Goal: Transaction & Acquisition: Download file/media

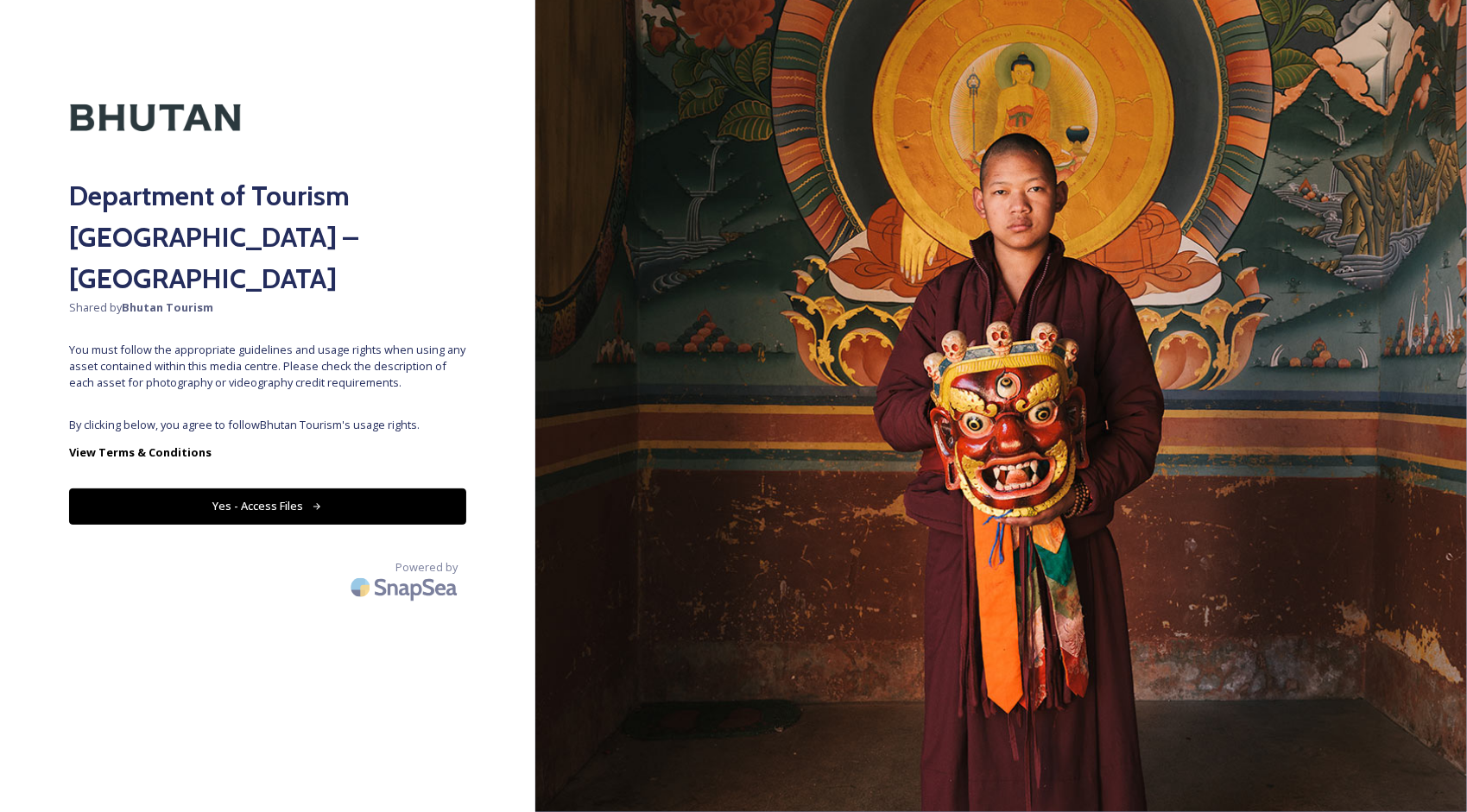
click at [226, 488] on button "Yes - Access Files" at bounding box center [268, 506] width 397 height 35
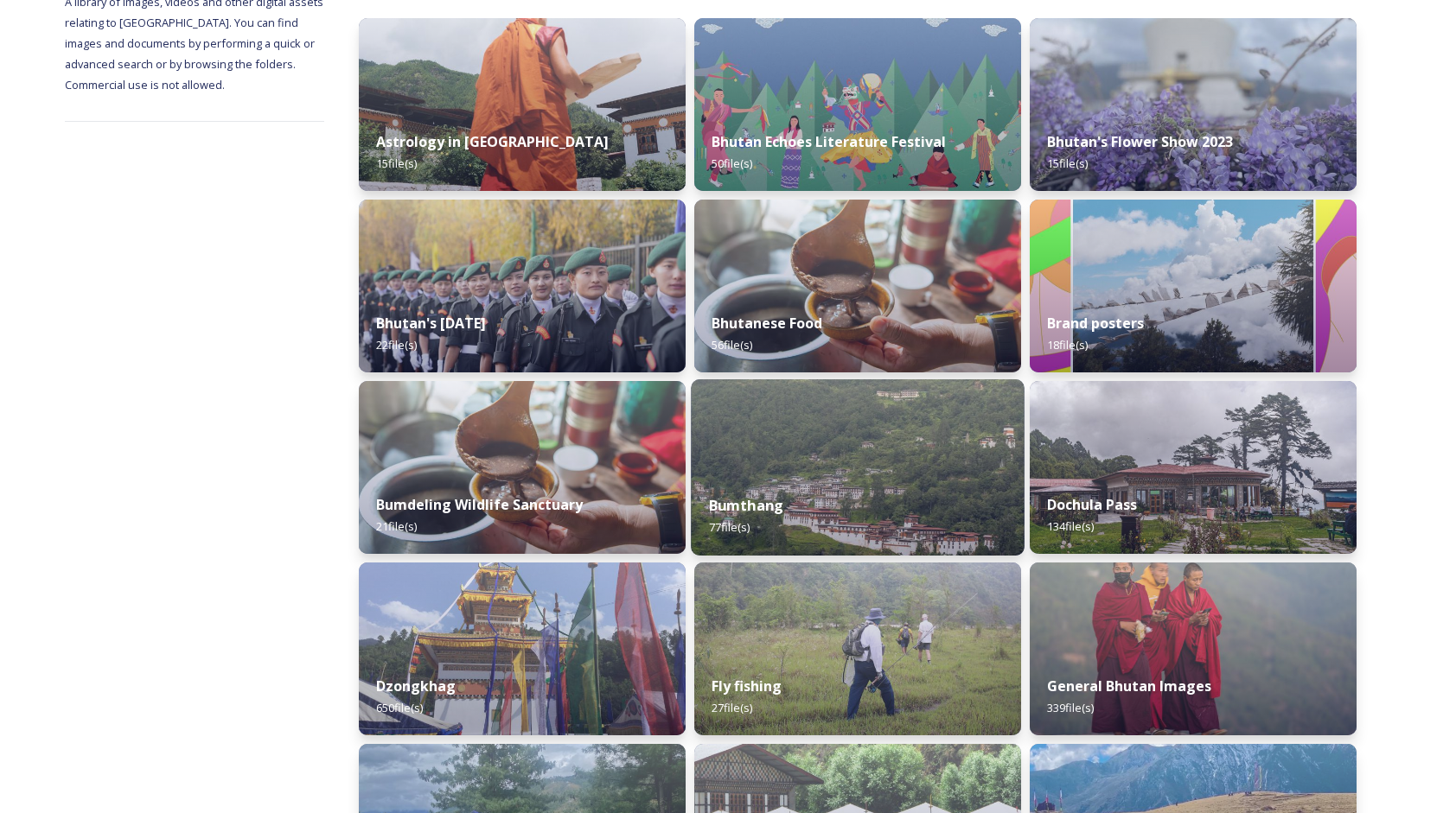
scroll to position [259, 0]
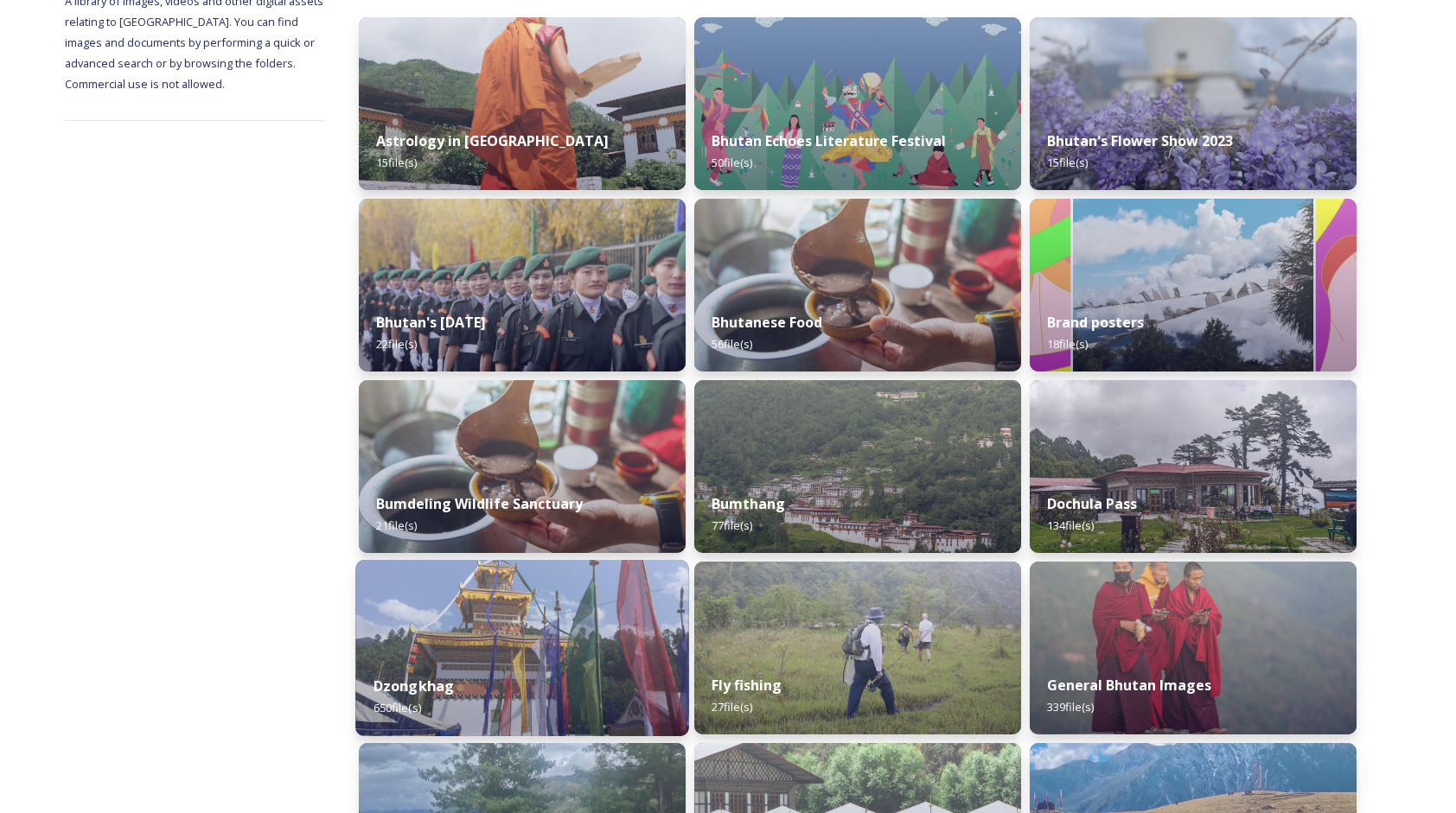
click at [636, 562] on img at bounding box center [521, 648] width 334 height 176
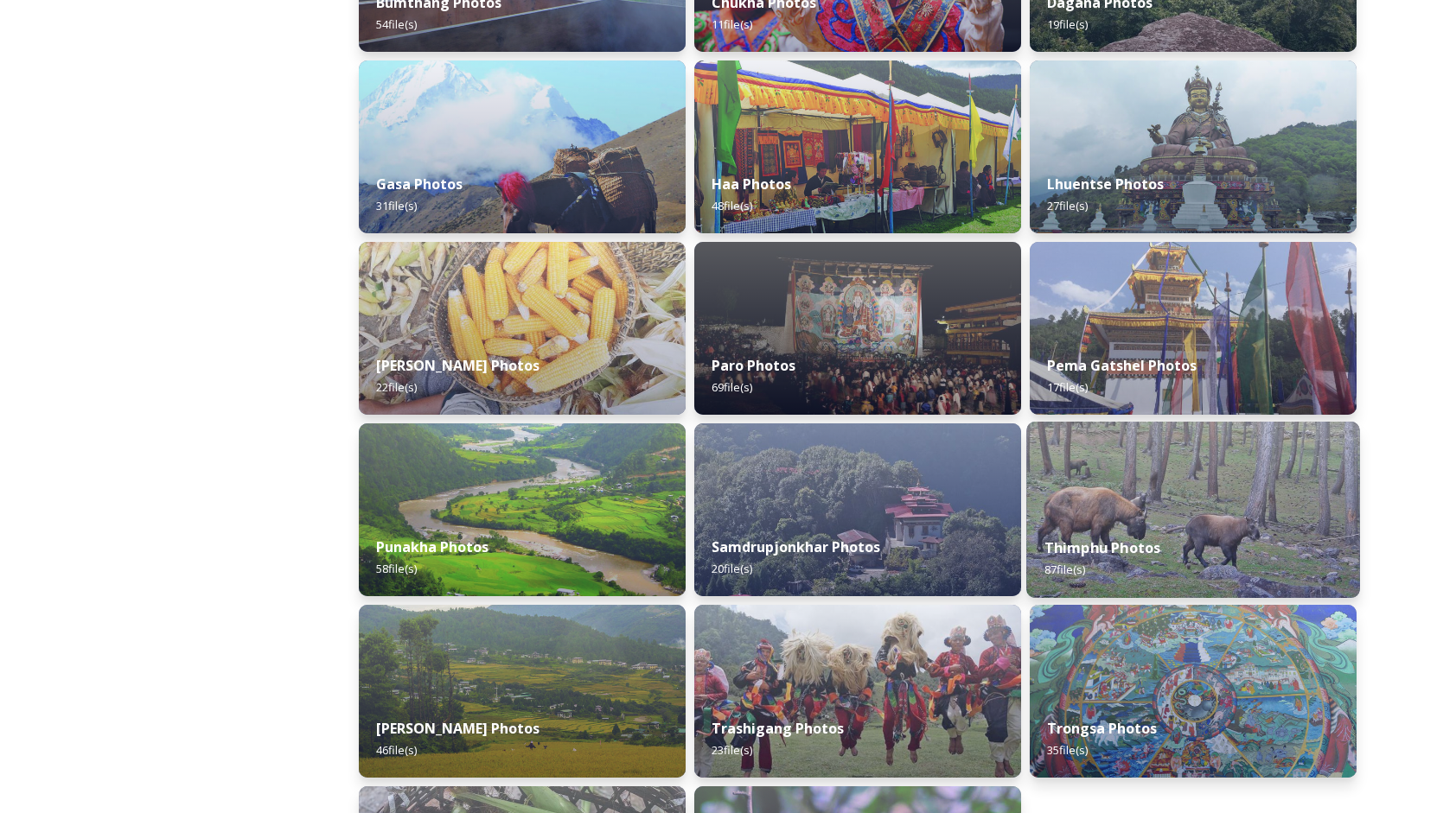
scroll to position [605, 0]
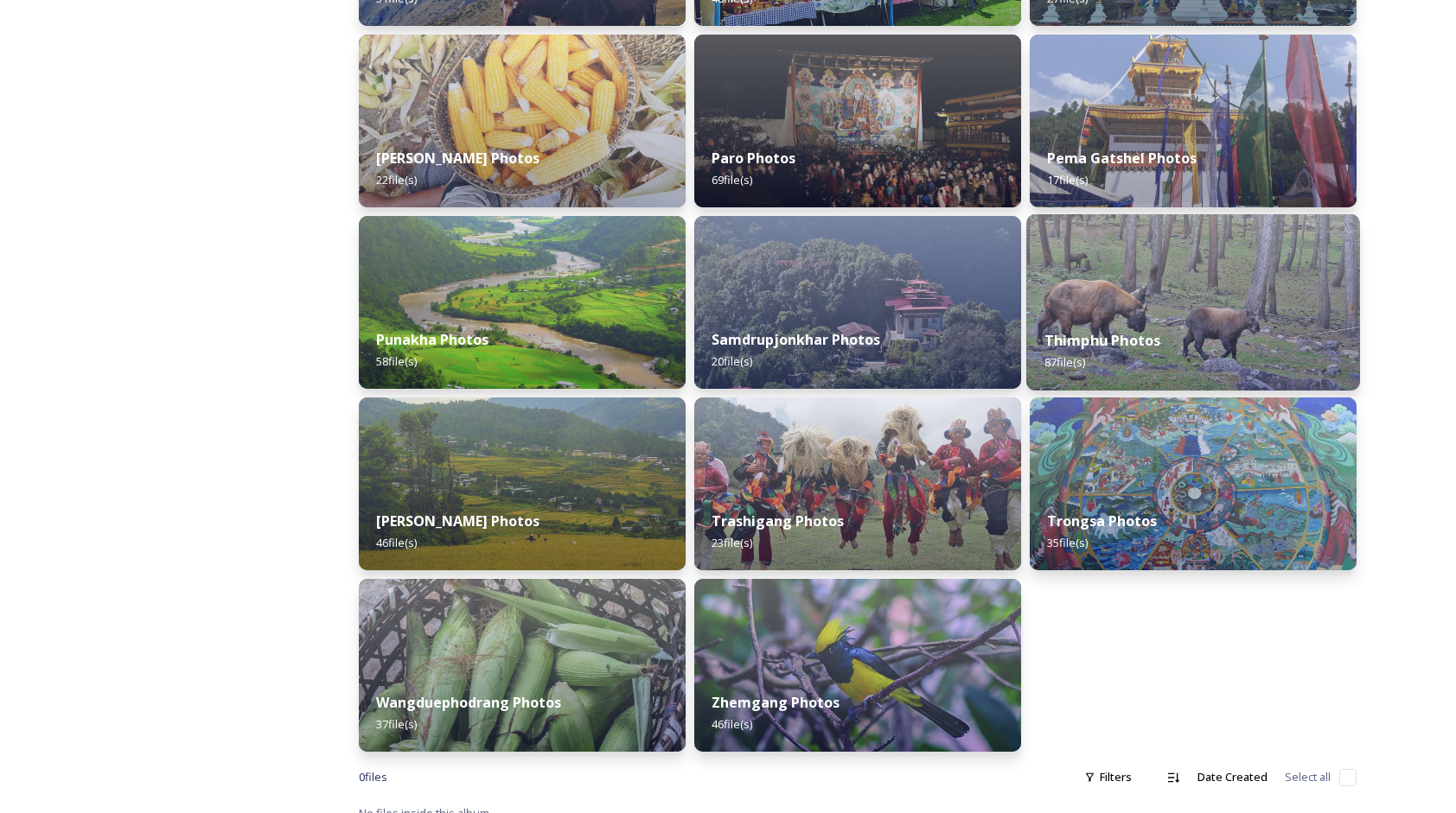
click at [1164, 342] on div "Thimphu Photos 87 file(s)" at bounding box center [1193, 351] width 334 height 78
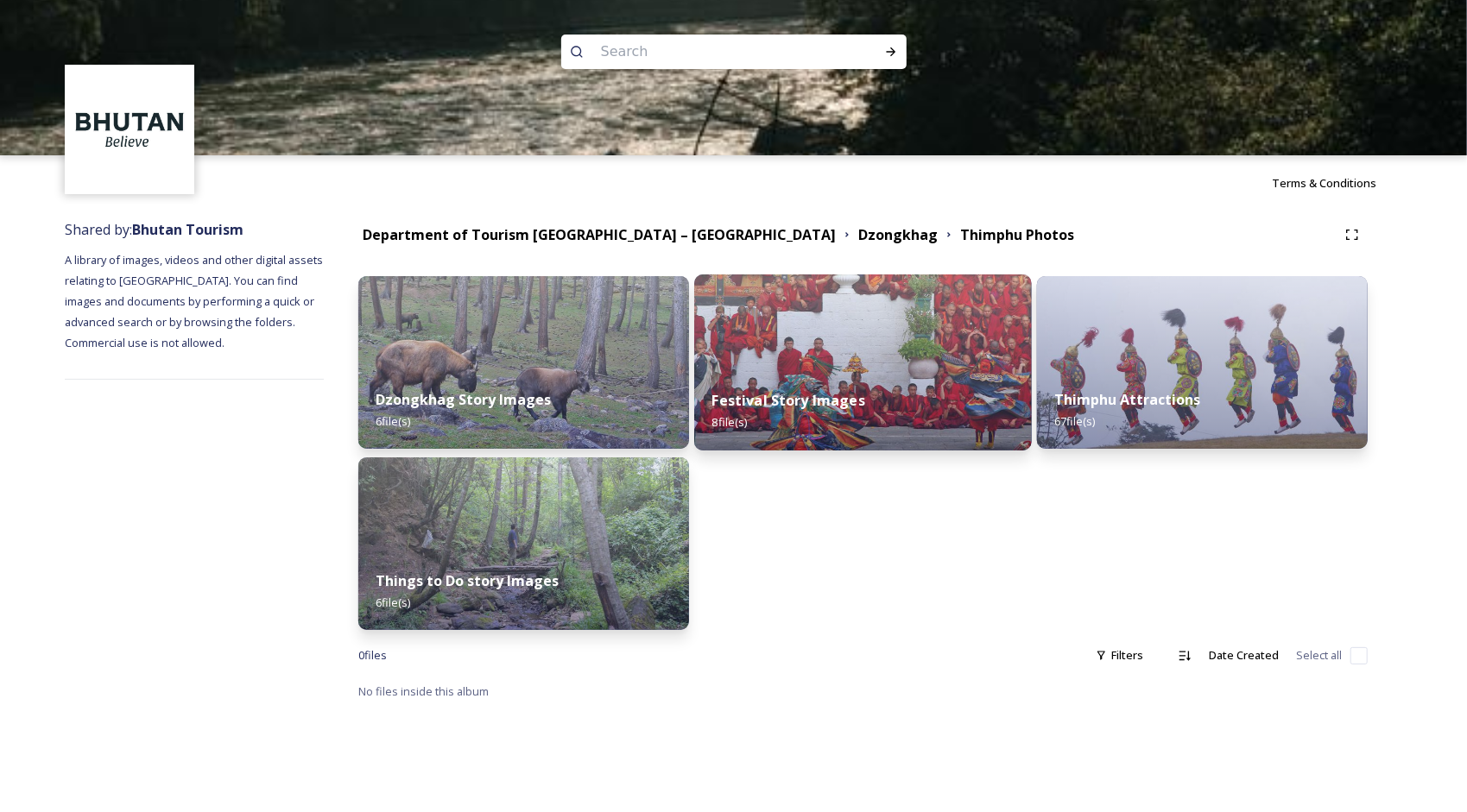
click at [894, 393] on div "Festival Story Images 8 file(s)" at bounding box center [863, 411] width 338 height 78
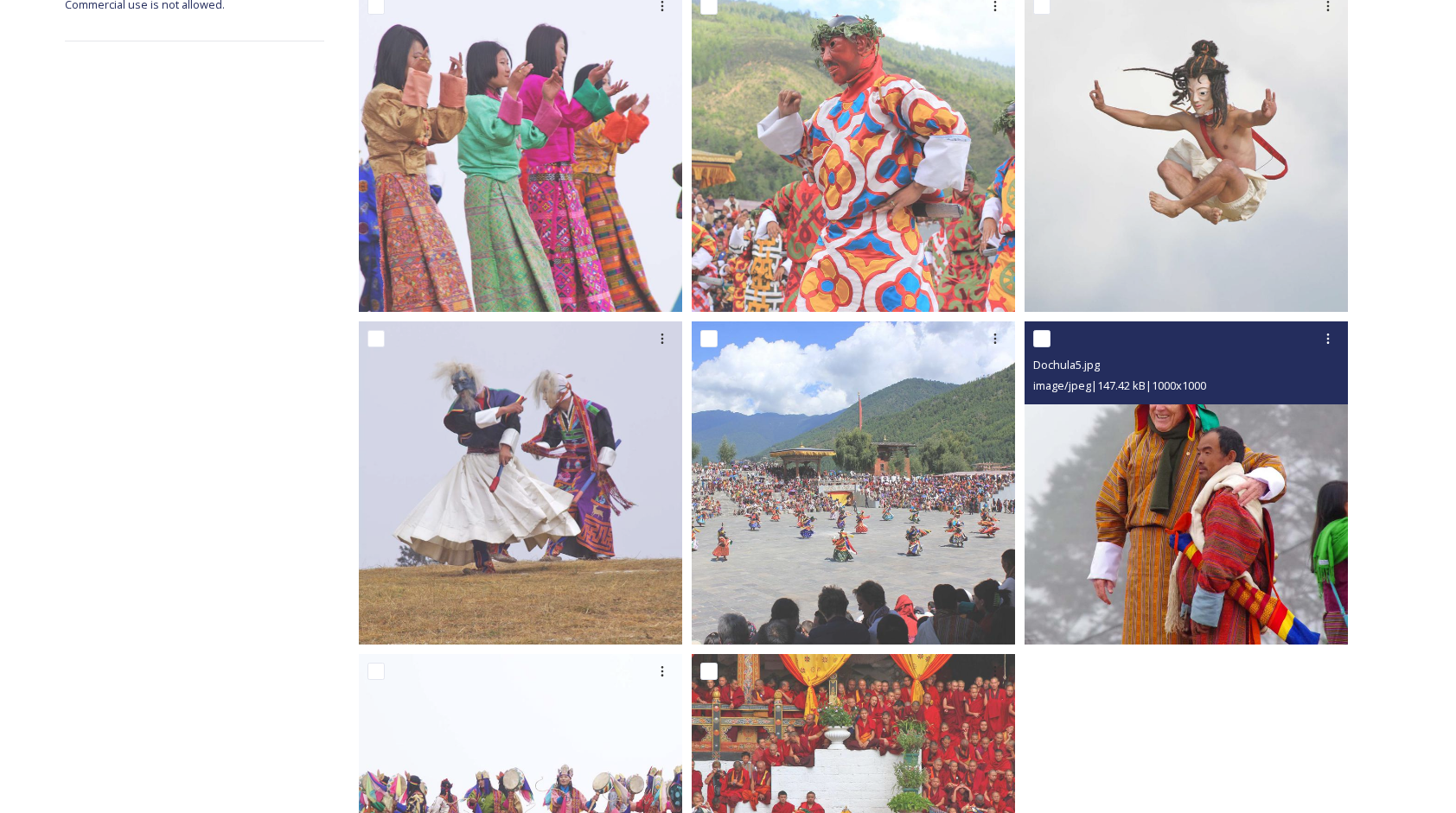
scroll to position [541, 0]
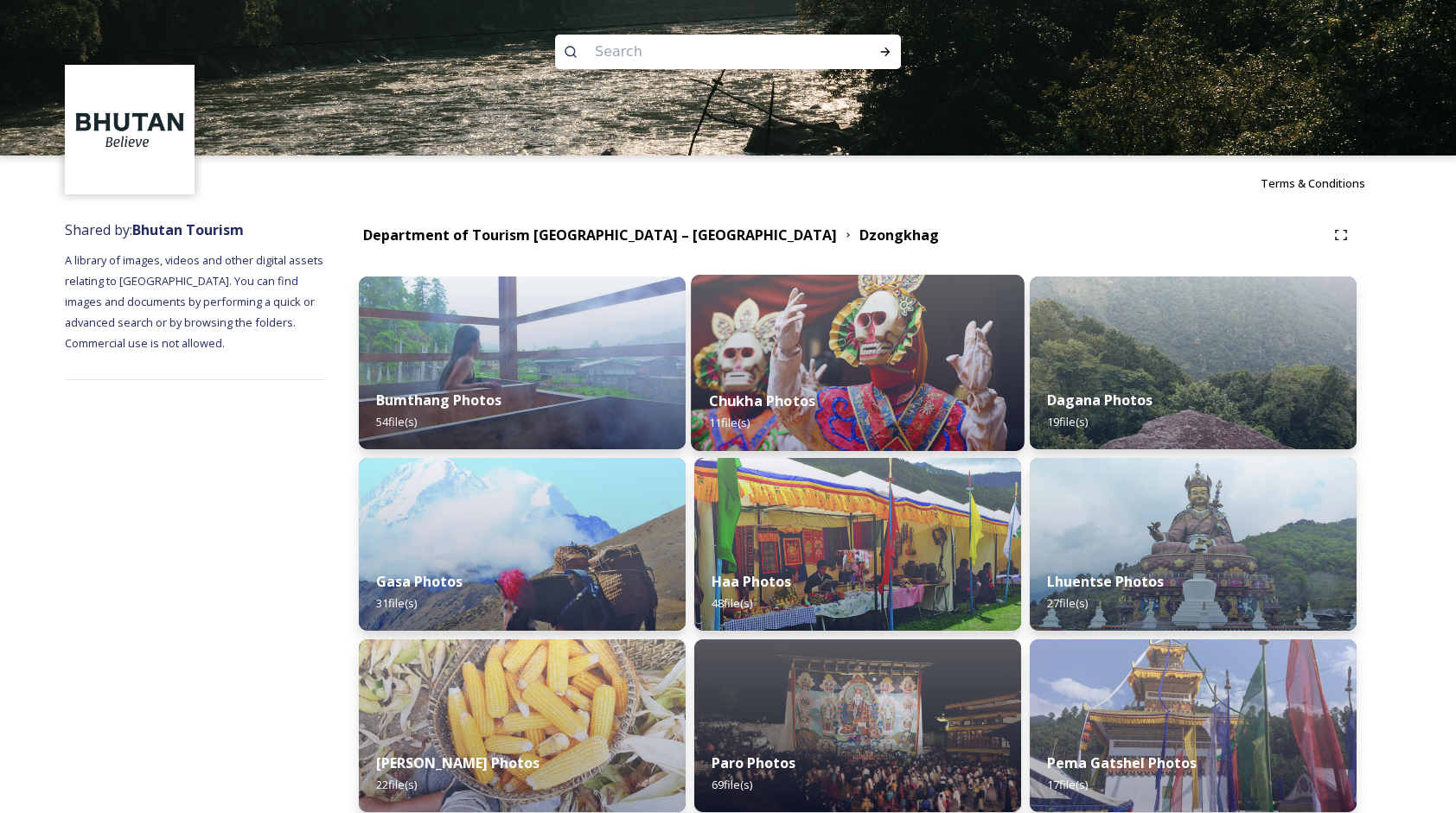
click at [797, 389] on div "Chukha Photos 11 file(s)" at bounding box center [857, 411] width 334 height 78
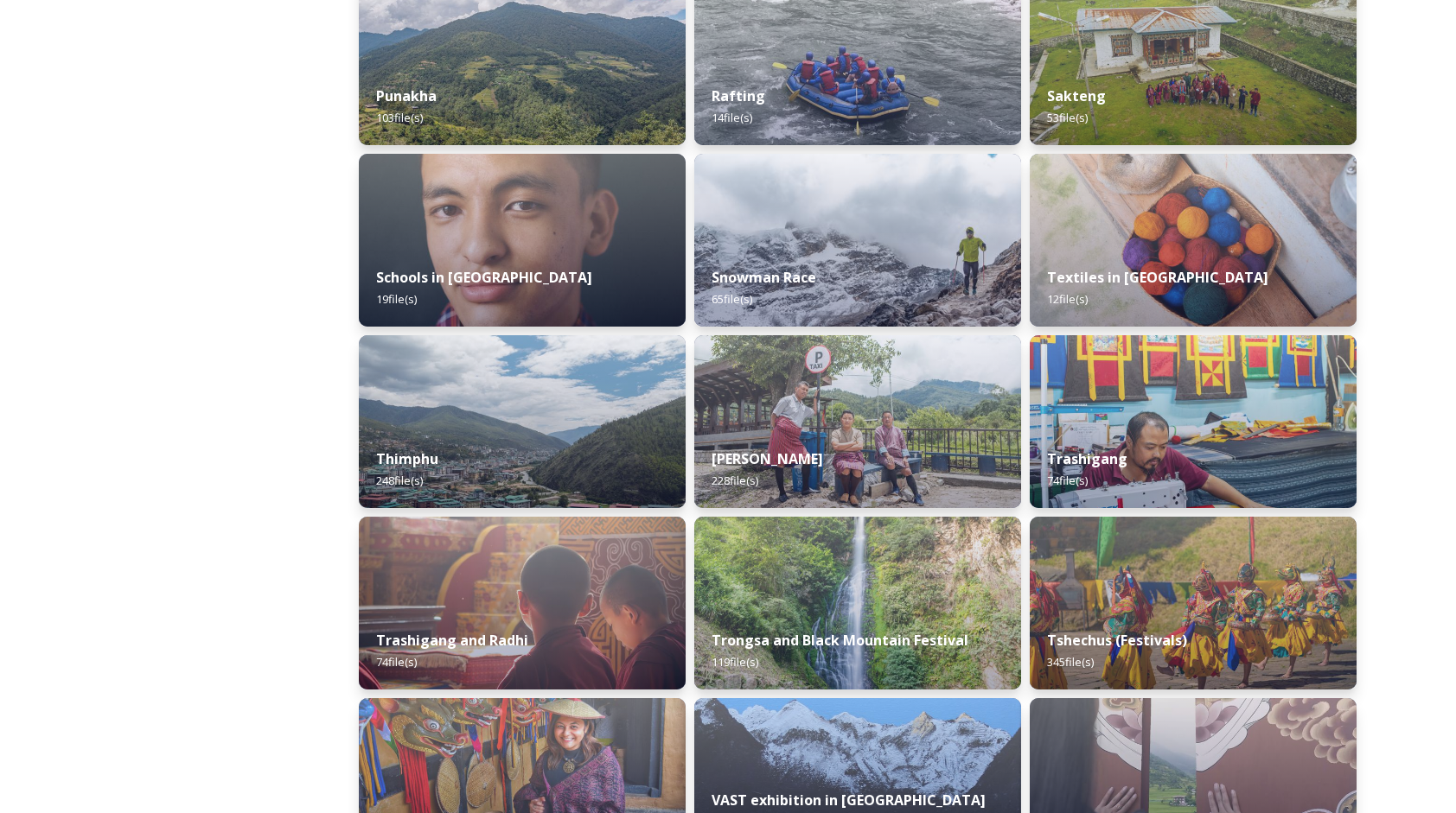
scroll to position [1815, 0]
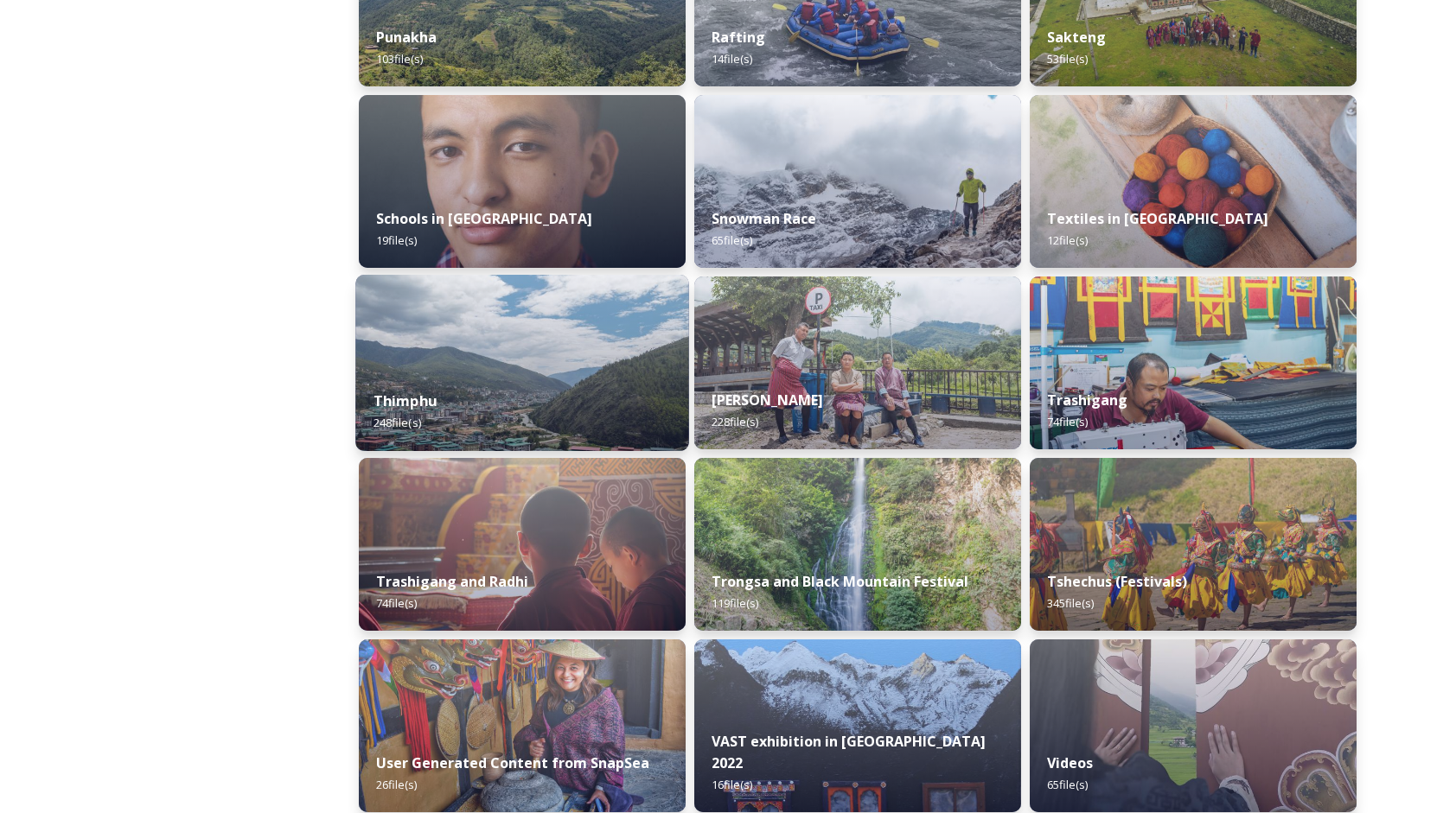
click at [488, 419] on div "Thimphu 248 file(s)" at bounding box center [521, 411] width 334 height 78
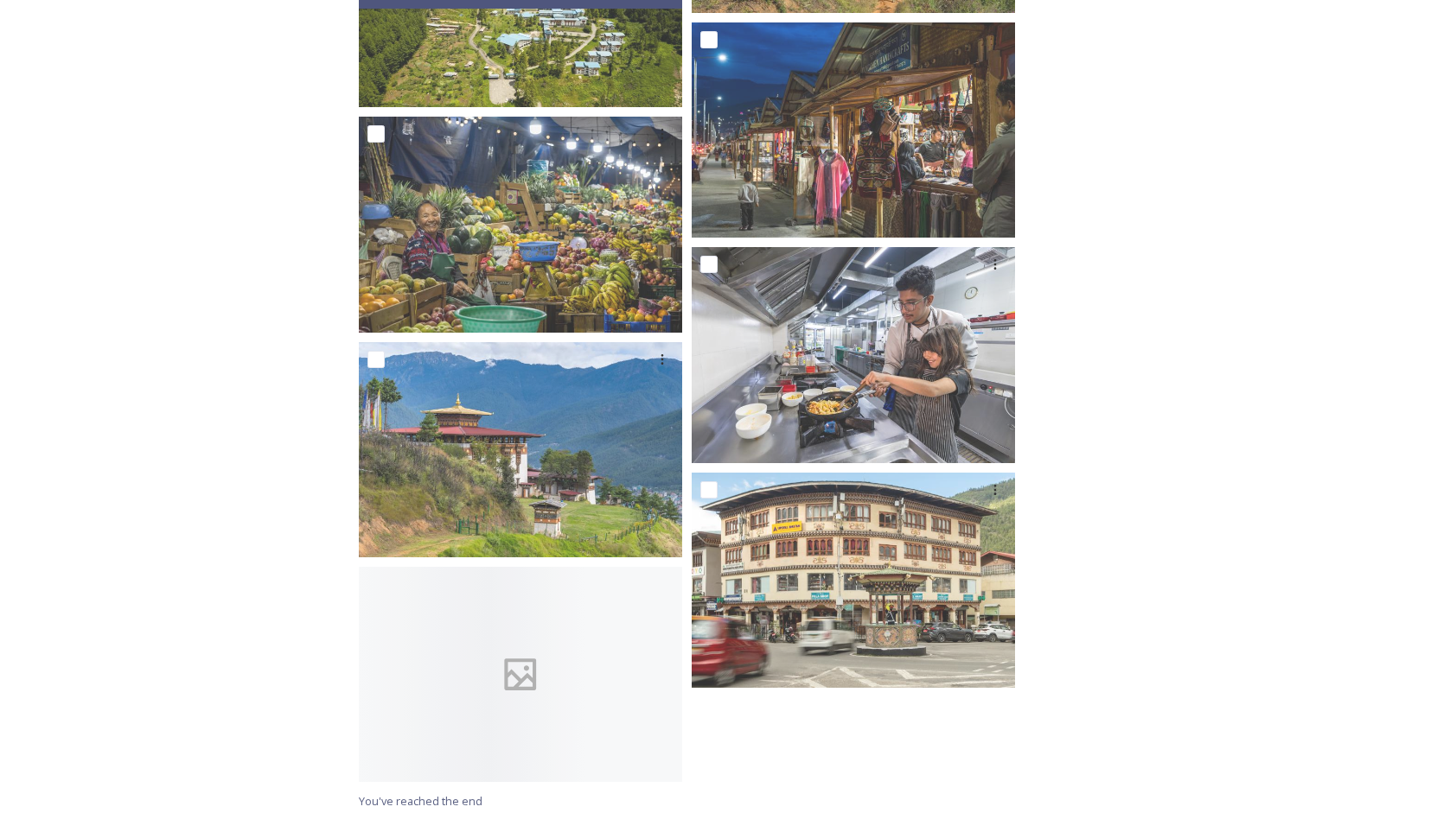
scroll to position [20507, 0]
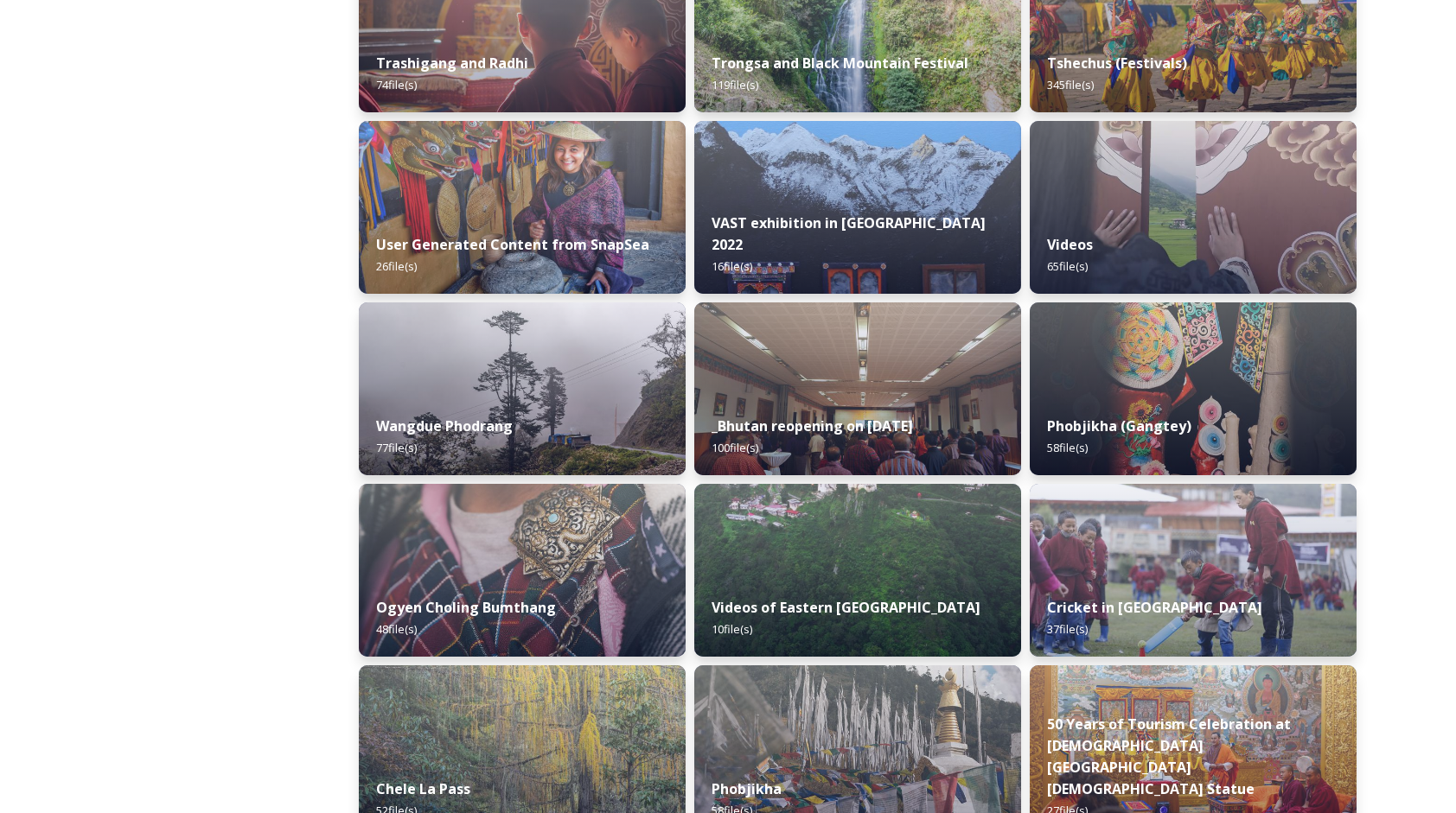
scroll to position [2738, 0]
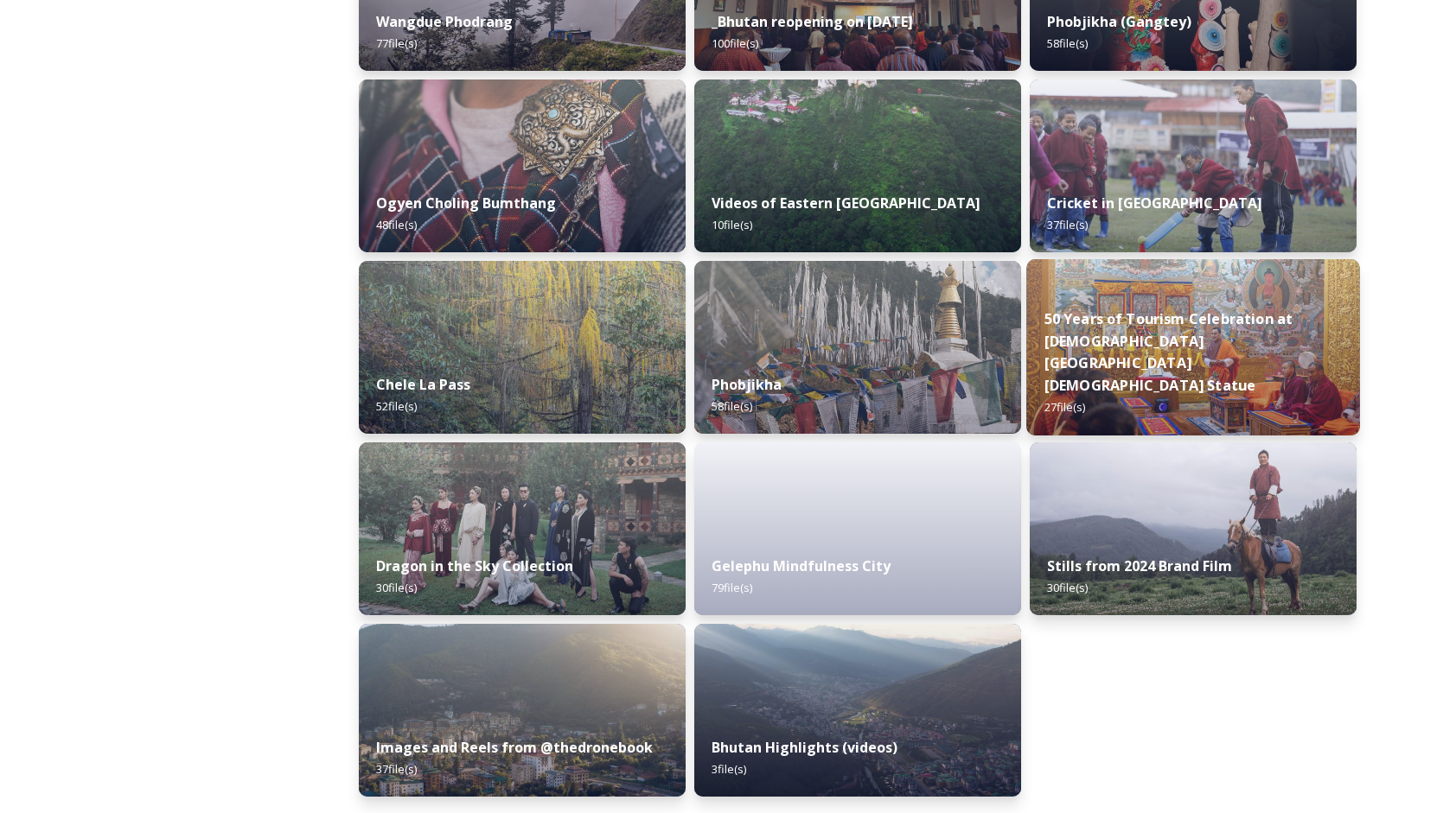
click at [1165, 336] on div "50 Years of Tourism Celebration at [DEMOGRAPHIC_DATA][GEOGRAPHIC_DATA] Statue 2…" at bounding box center [1193, 364] width 334 height 144
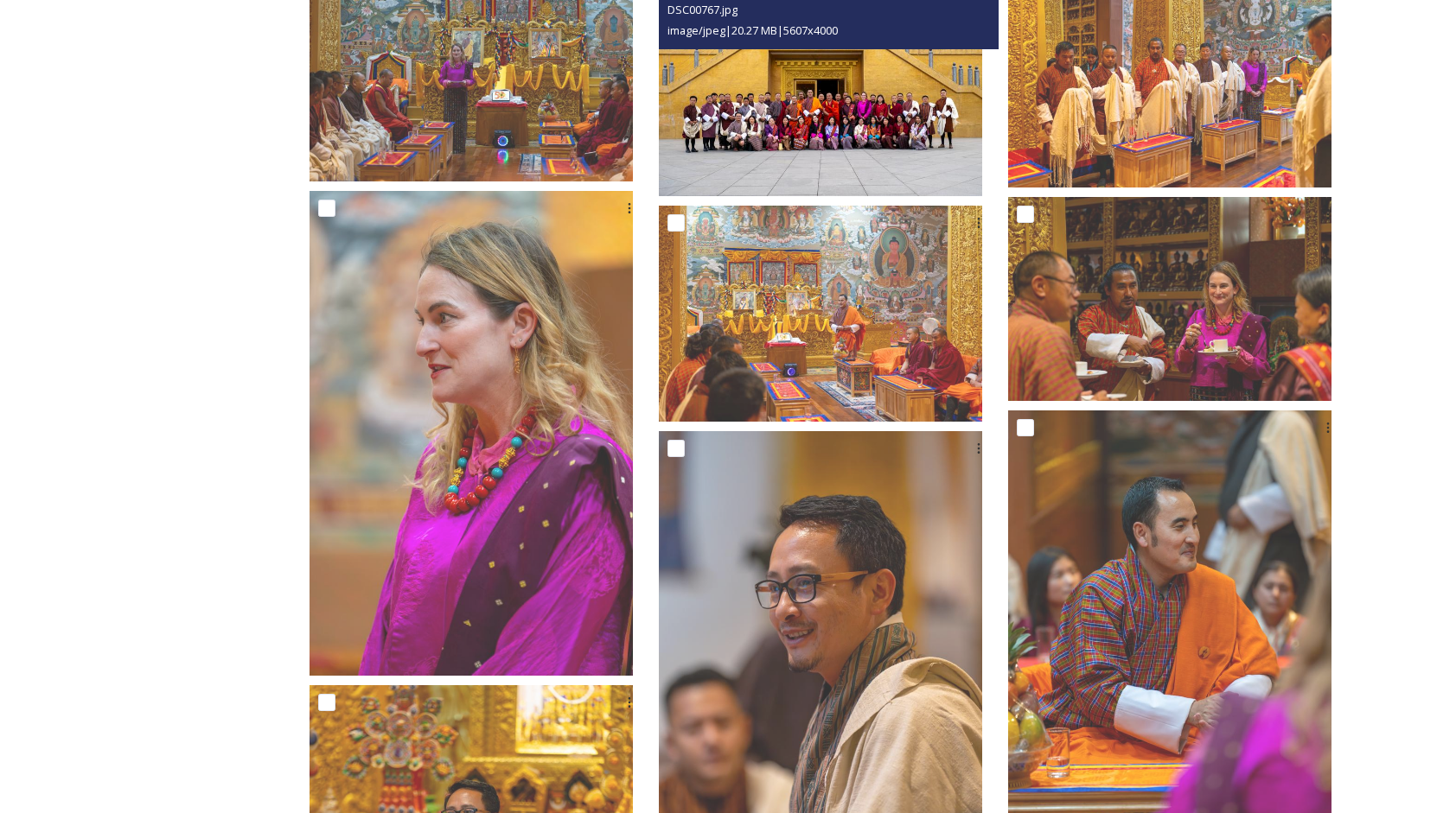
scroll to position [605, 0]
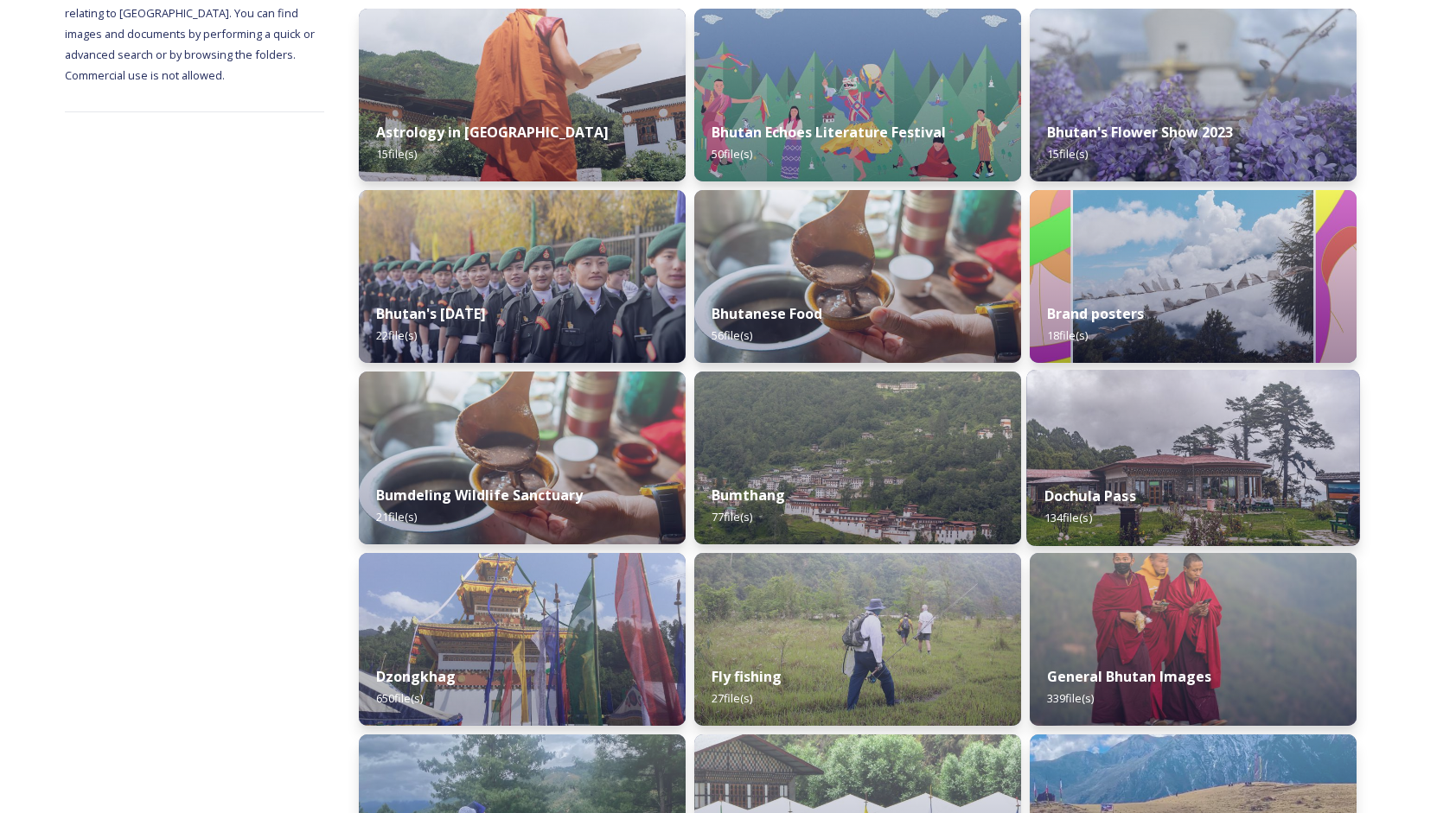
scroll to position [432, 0]
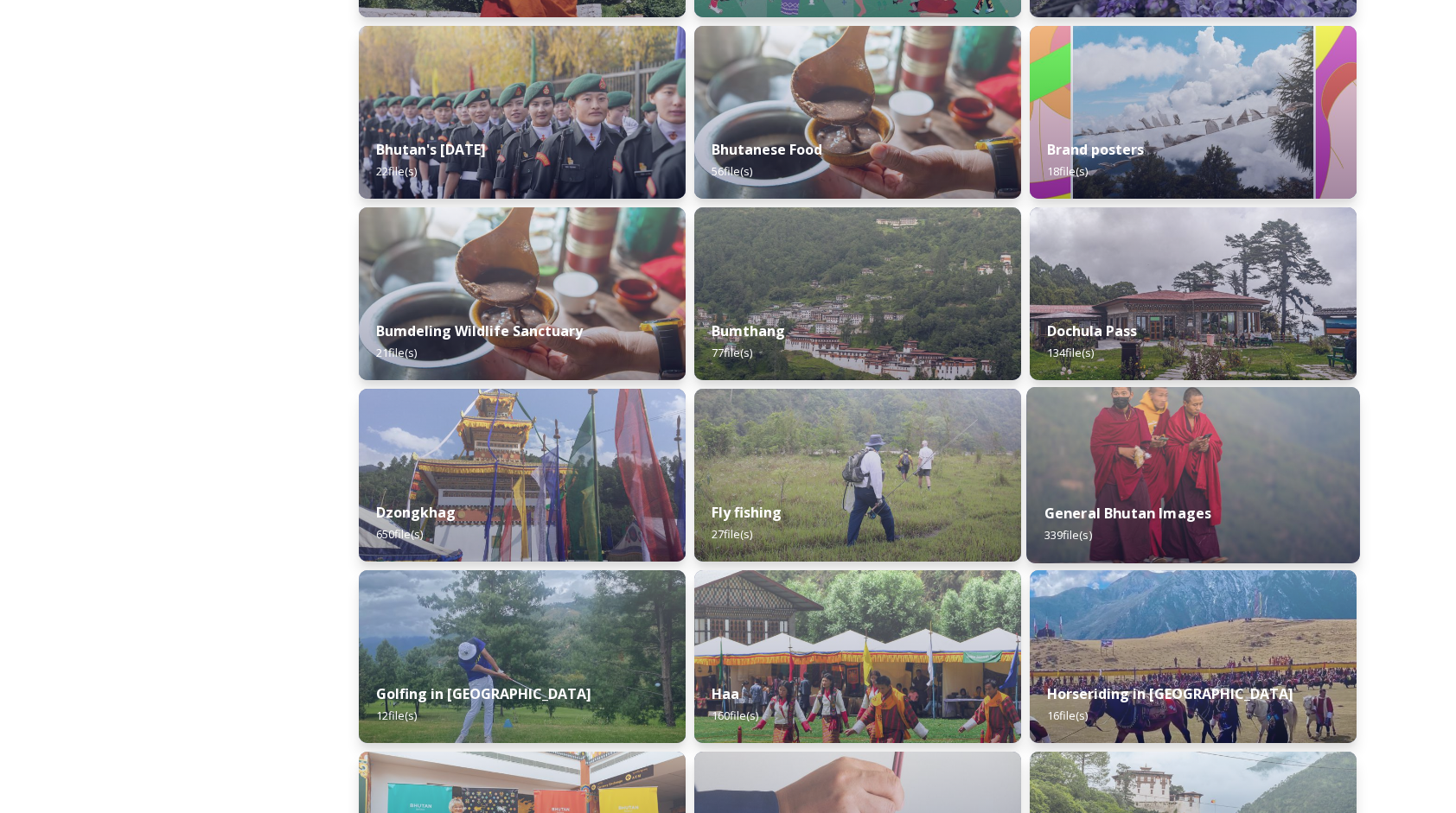
click at [1212, 455] on img at bounding box center [1193, 476] width 334 height 176
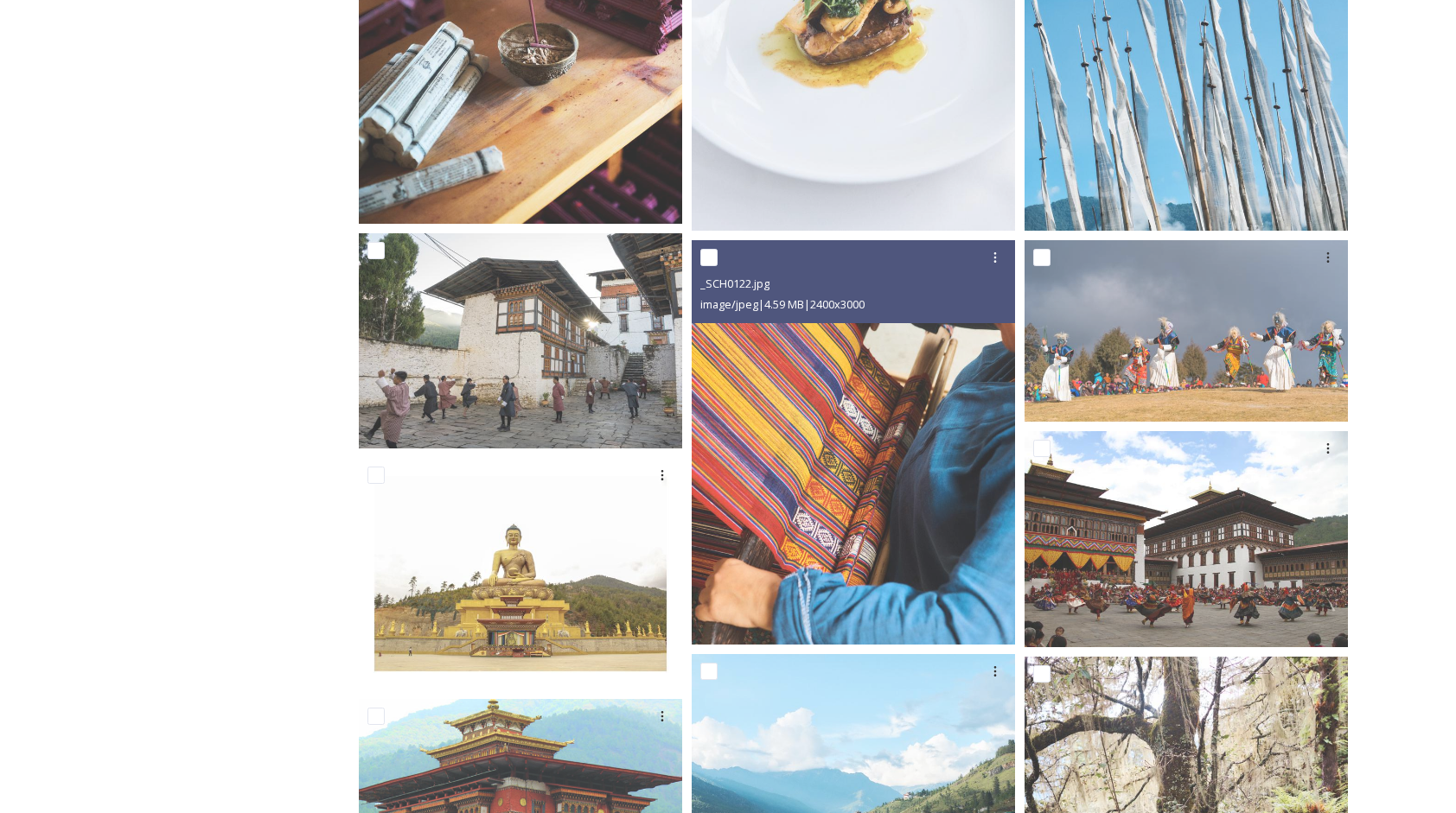
scroll to position [13311, 0]
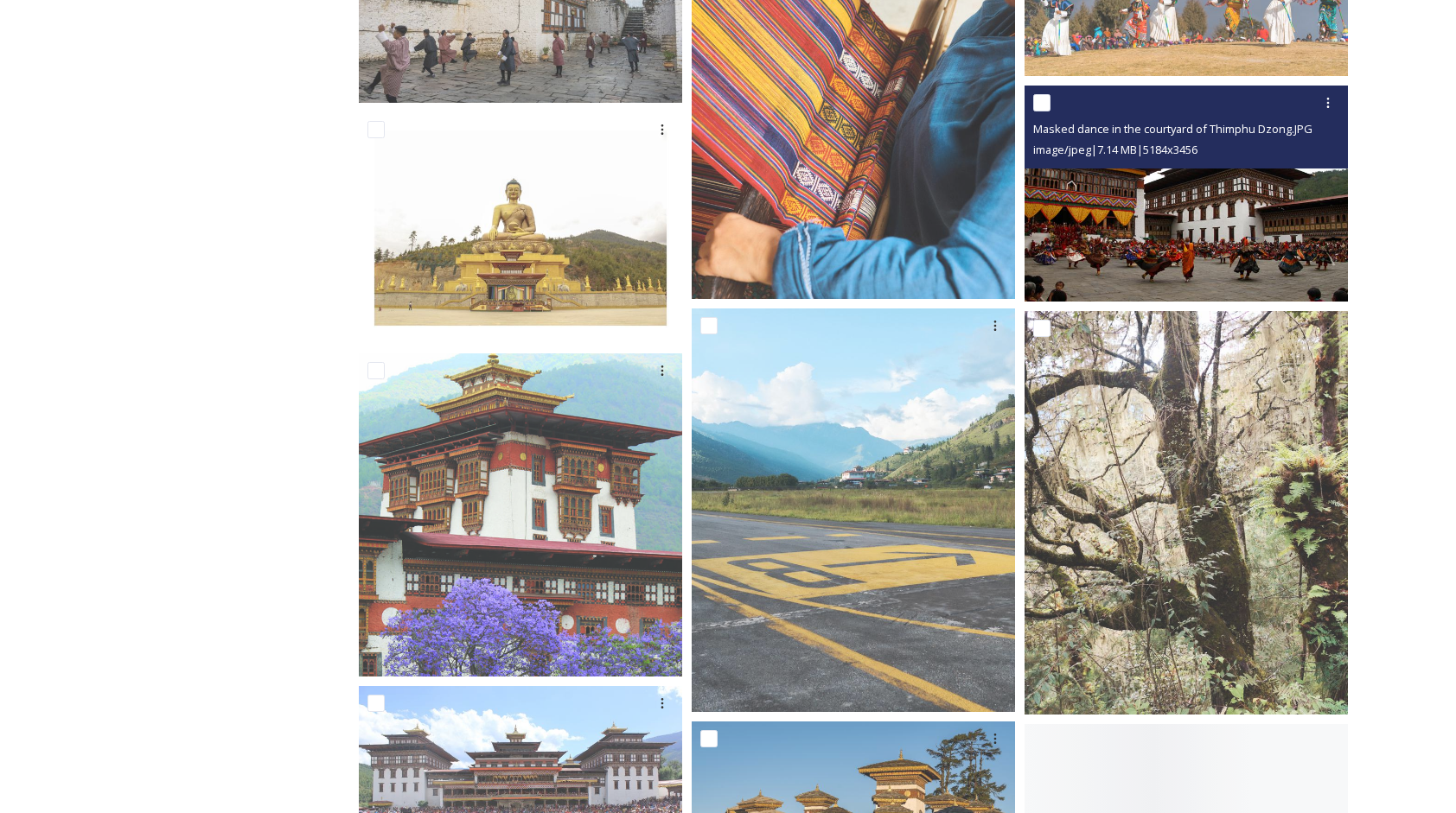
click at [1255, 204] on img at bounding box center [1186, 193] width 323 height 216
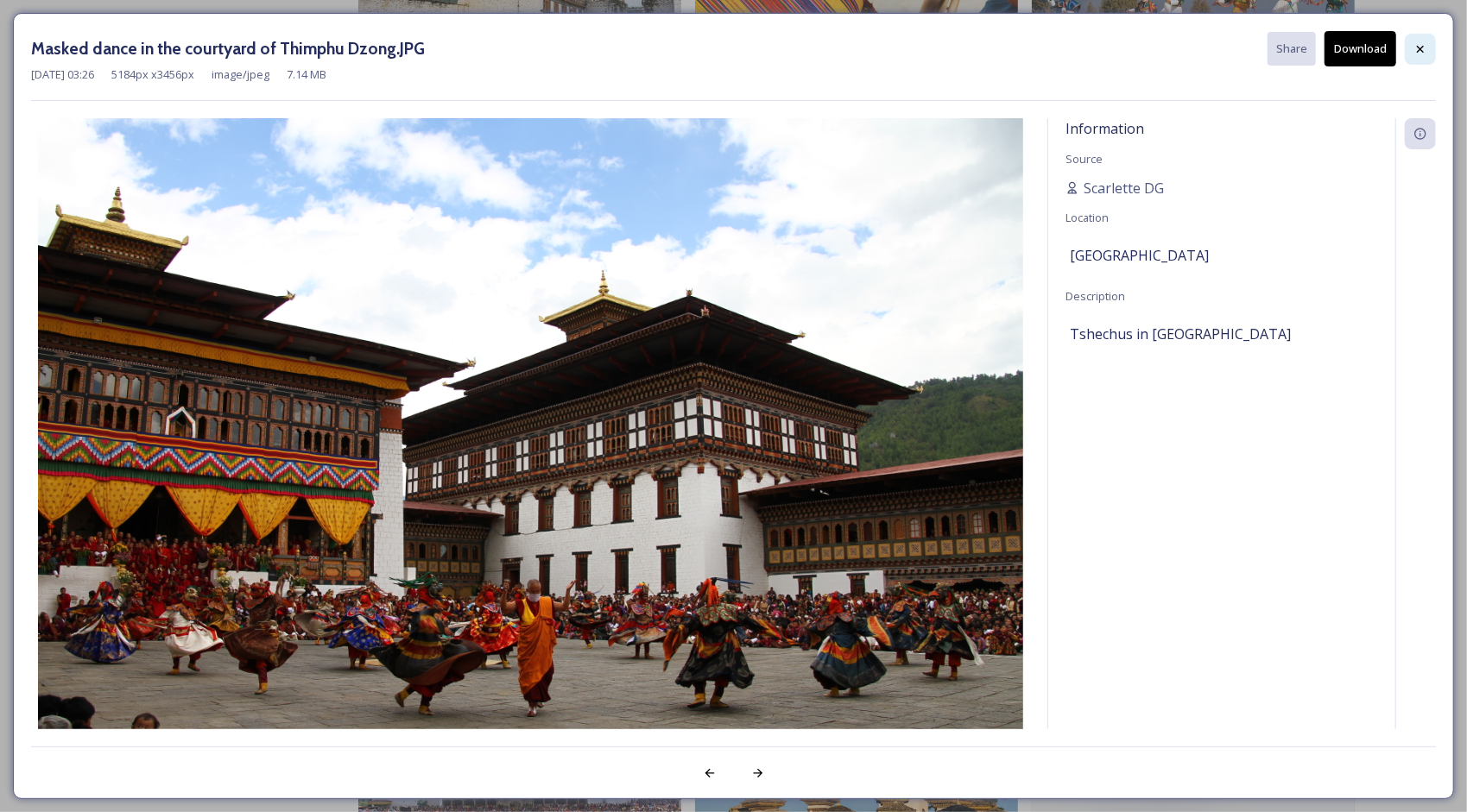
click at [1418, 50] on icon at bounding box center [1420, 48] width 7 height 7
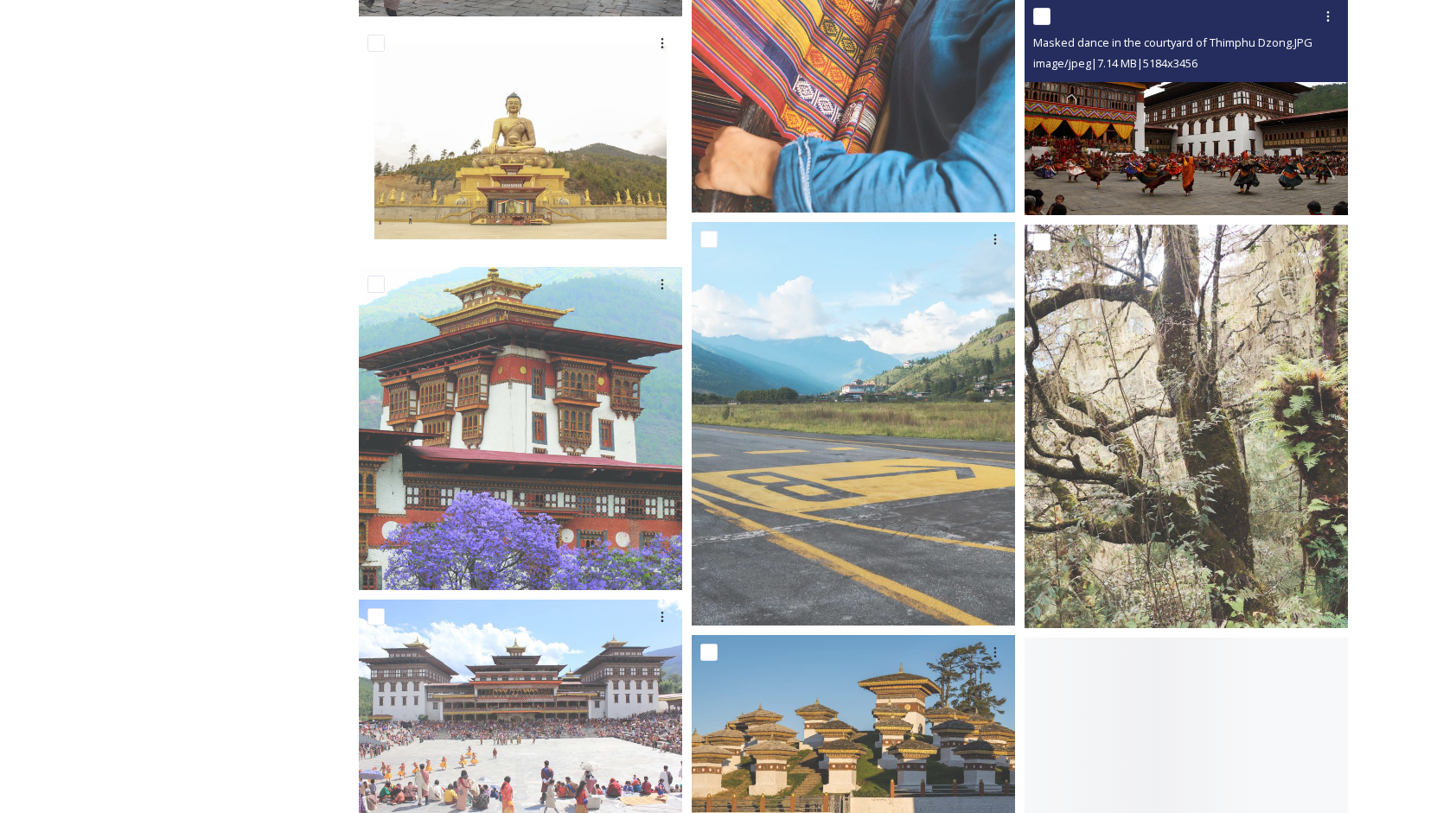
scroll to position [12966, 0]
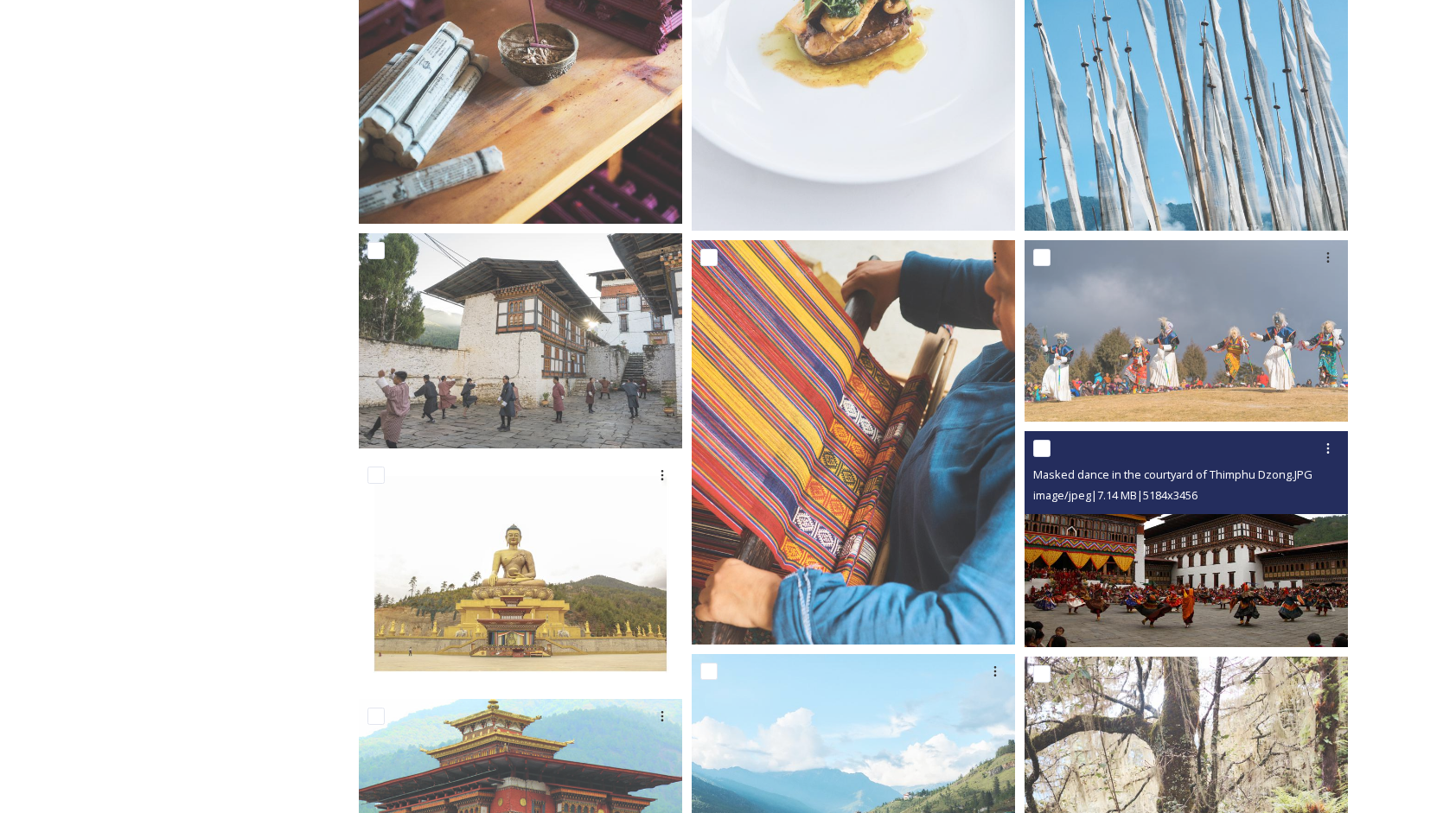
click at [1275, 463] on div at bounding box center [1188, 448] width 310 height 31
click at [1274, 566] on img at bounding box center [1186, 539] width 323 height 216
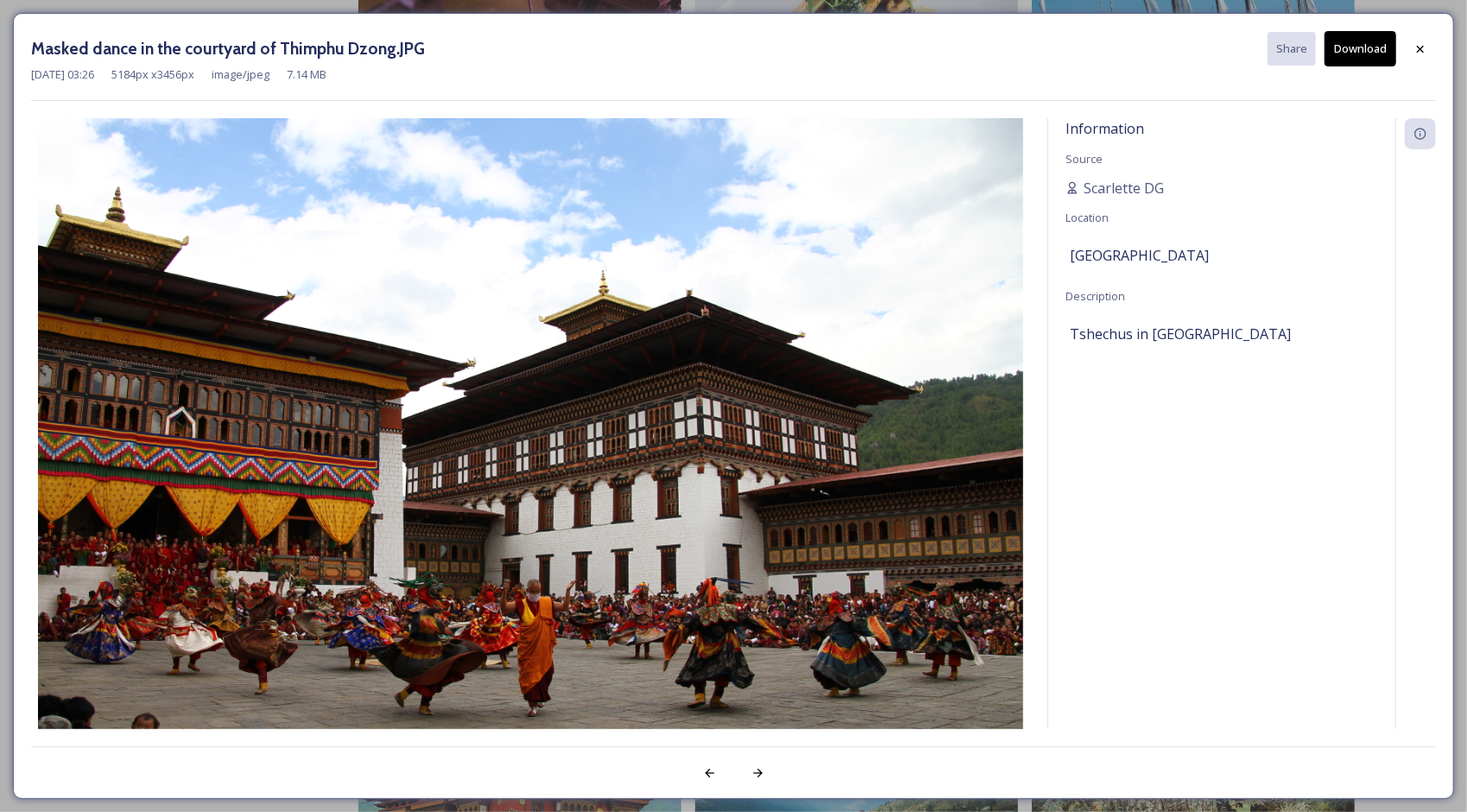
click at [1376, 48] on button "Download" at bounding box center [1360, 48] width 71 height 35
click at [1428, 55] on div at bounding box center [1420, 48] width 31 height 31
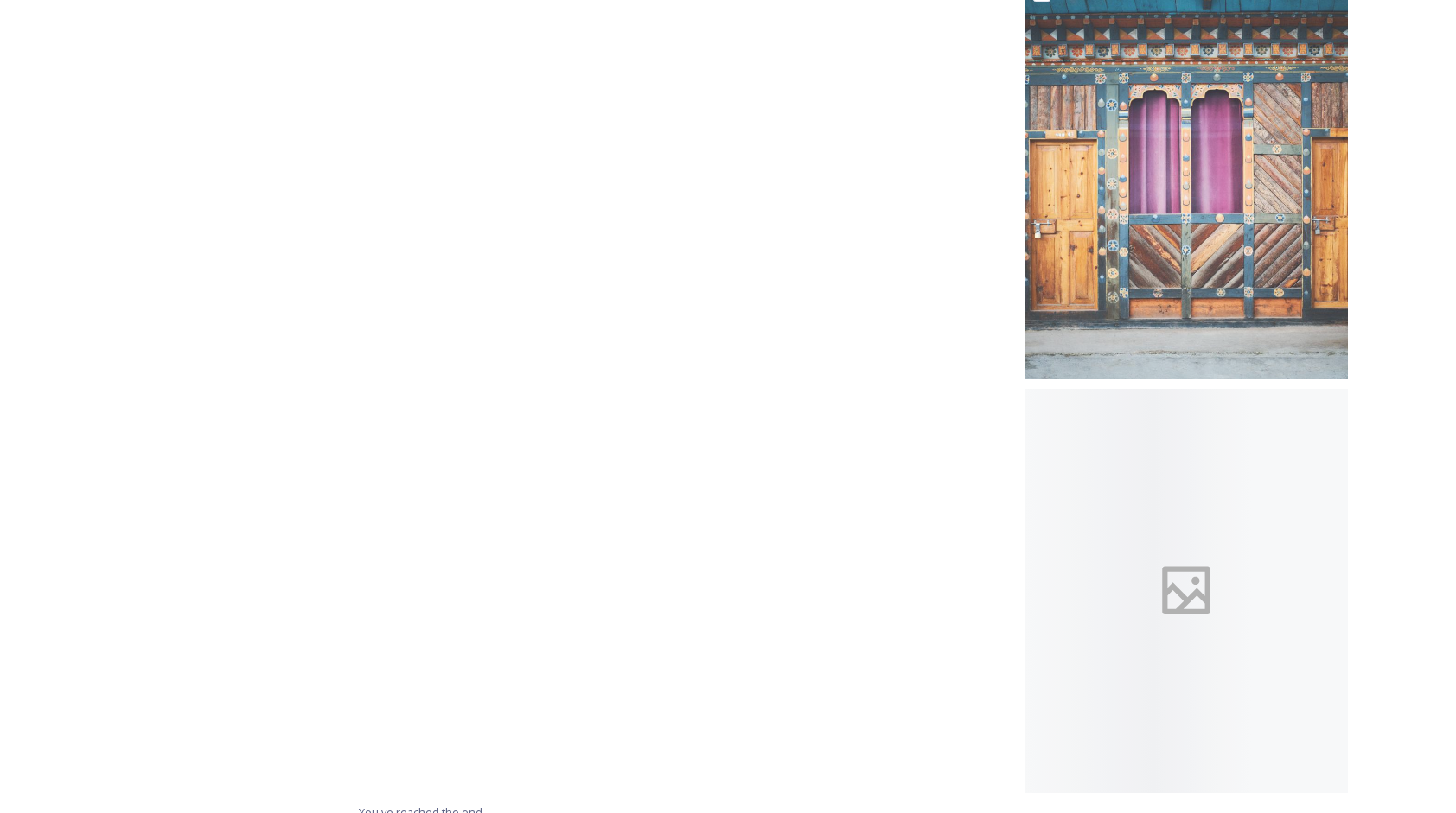
scroll to position [40462, 0]
